Goal: Task Accomplishment & Management: Manage account settings

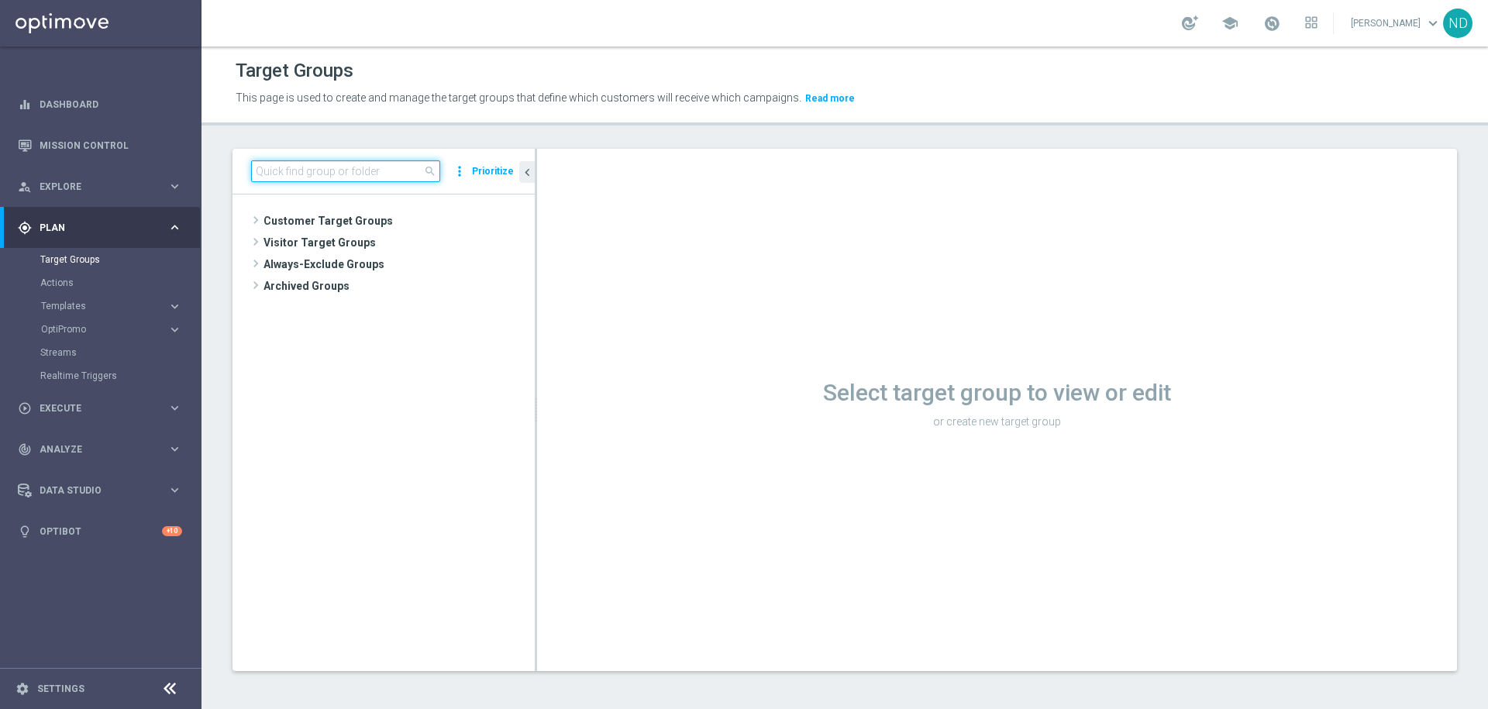
click at [358, 172] on input at bounding box center [345, 171] width 189 height 22
paste input "BR_LOT__ACTIVE_BALANCE"
type input "BR_LOT__ACTIVE_BALANCE"
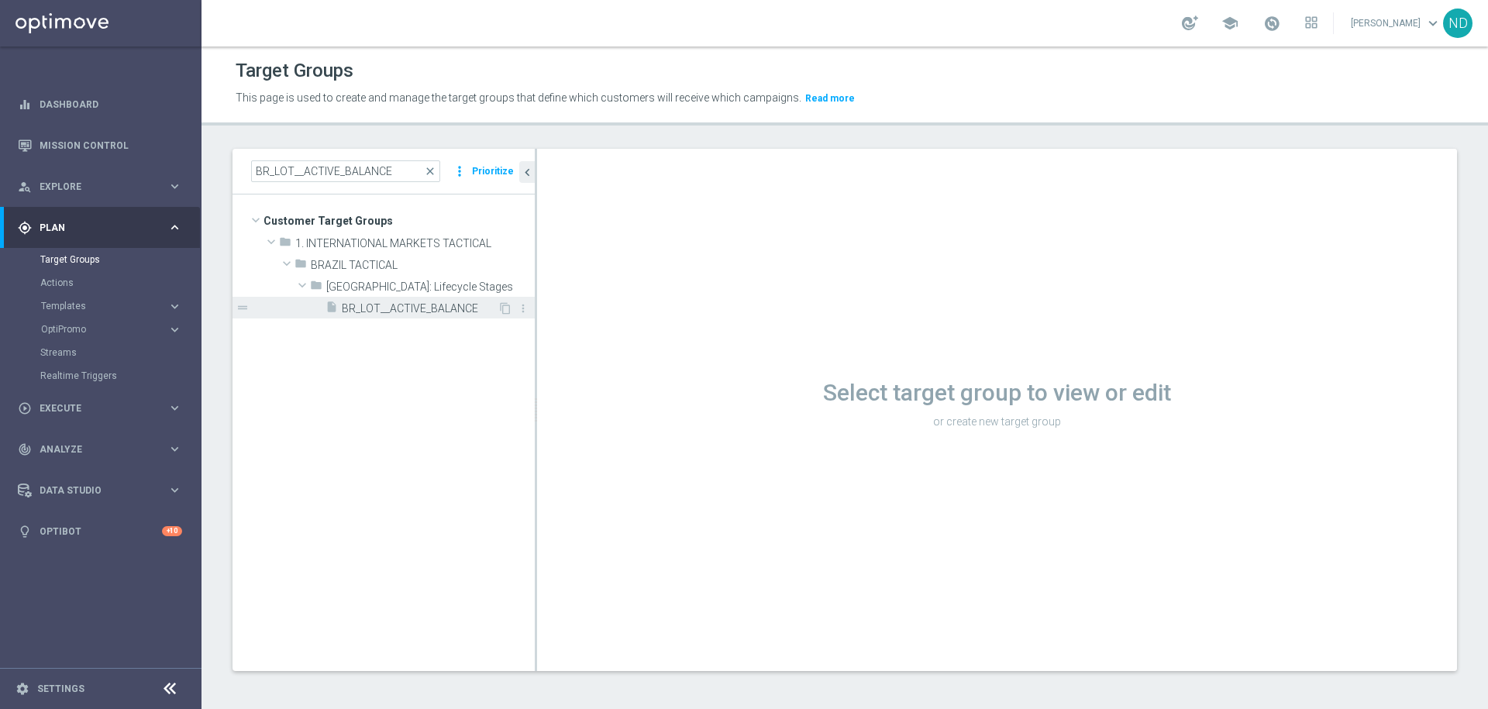
click at [396, 305] on span "BR_LOT__ACTIVE_BALANCE" at bounding box center [420, 308] width 156 height 13
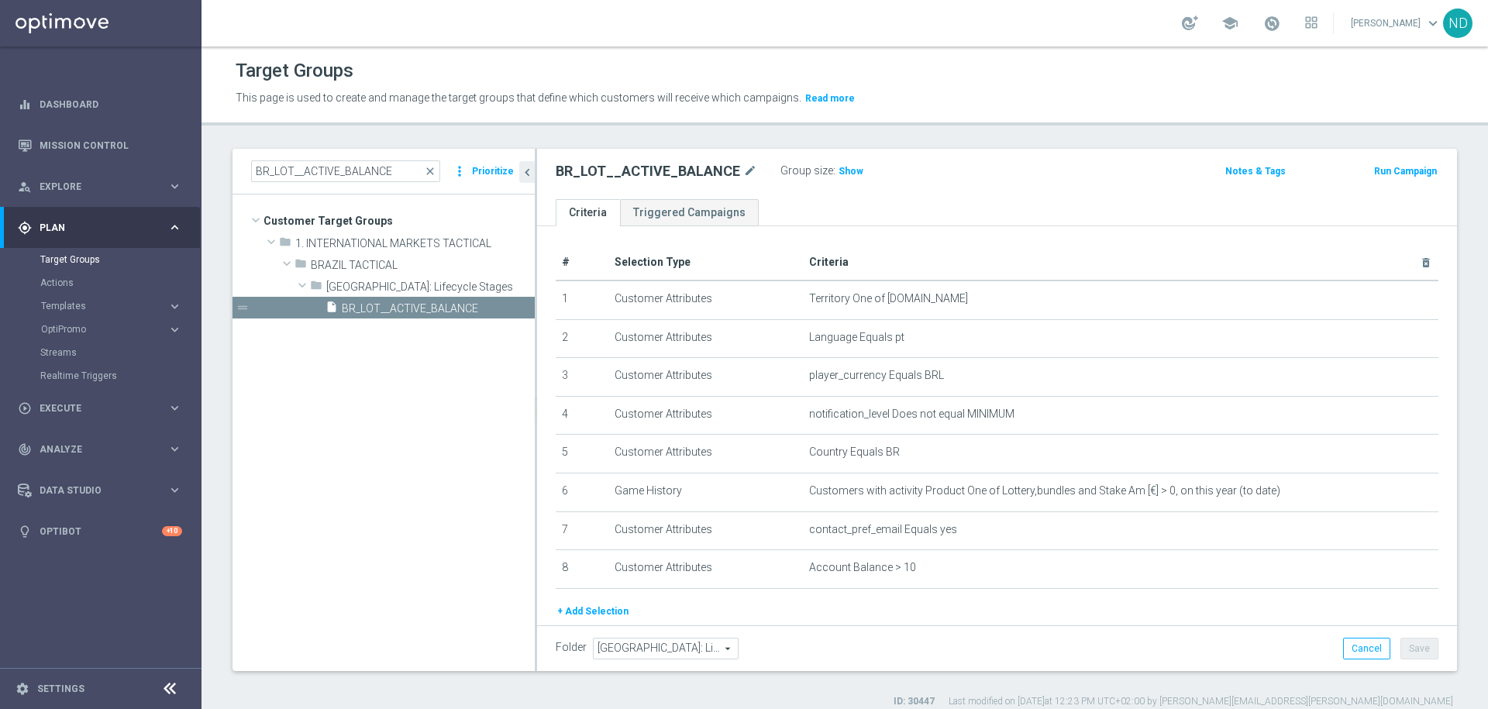
click at [752, 174] on div "BR_LOT__ACTIVE_BALANCE mode_edit" at bounding box center [668, 171] width 225 height 22
click at [747, 174] on icon "mode_edit" at bounding box center [750, 171] width 14 height 19
